Goal: Transaction & Acquisition: Purchase product/service

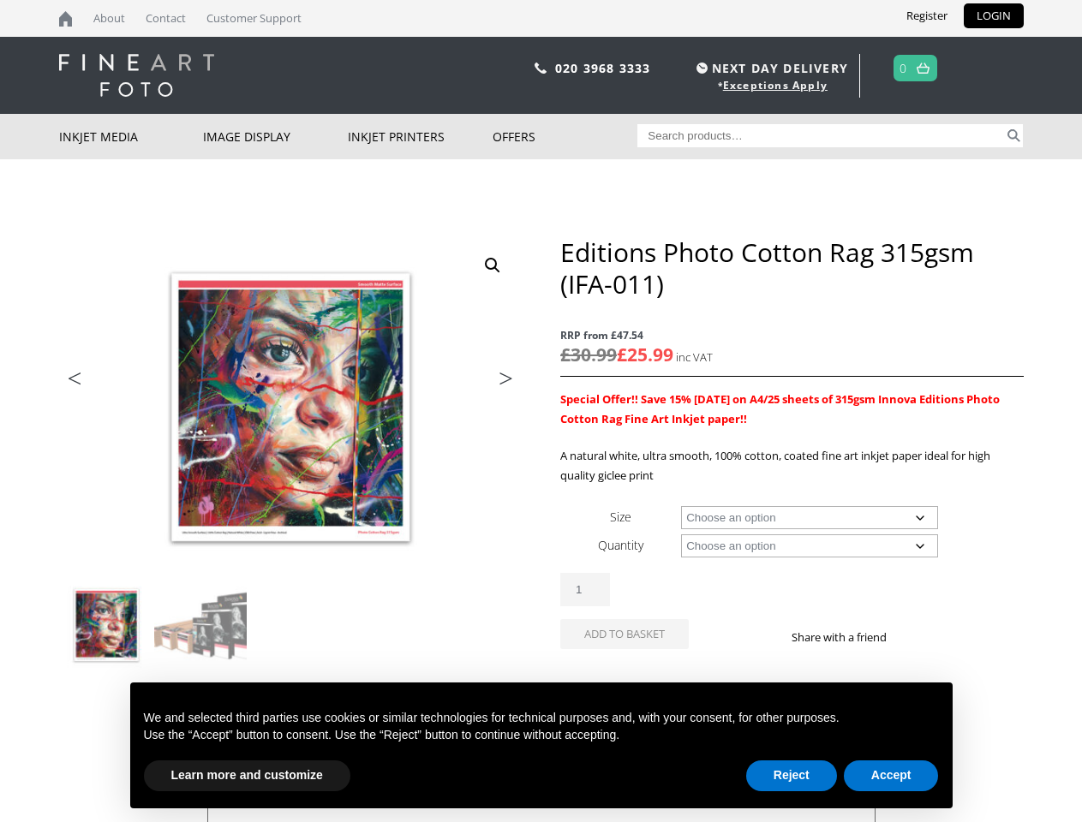
click at [541, 411] on div "ON SALE Previous Next Editions Photo Cotton Rag 315gsm (IFA-011) RRP from £47.5…" at bounding box center [541, 588] width 965 height 705
